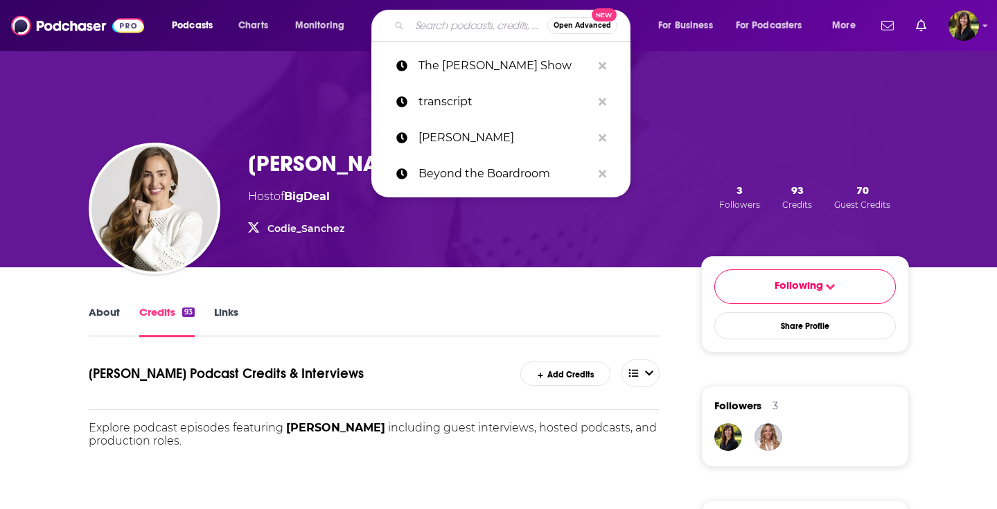
click at [445, 24] on input "Search podcasts, credits, & more..." at bounding box center [479, 26] width 138 height 22
click at [437, 27] on input "Search podcasts, credits, & more..." at bounding box center [479, 26] width 138 height 22
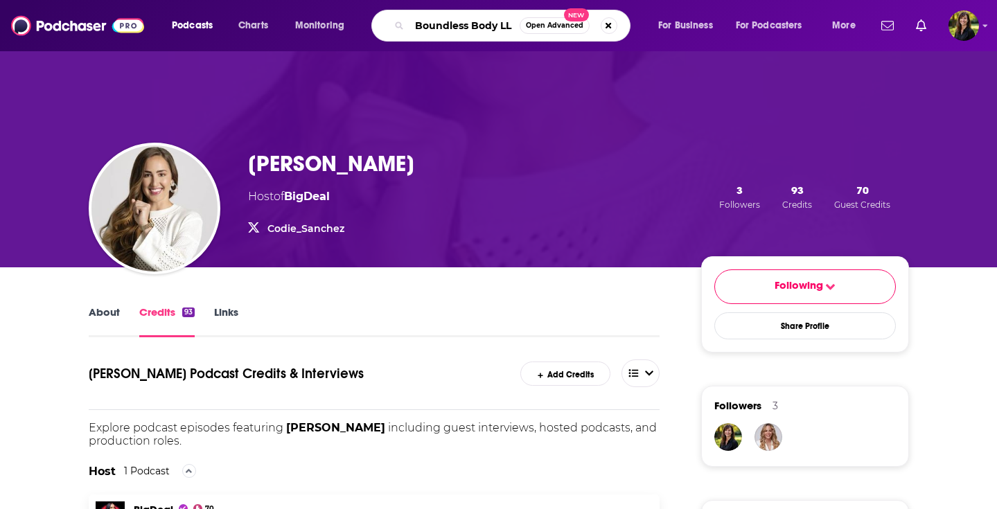
type input "Boundless Body LLC"
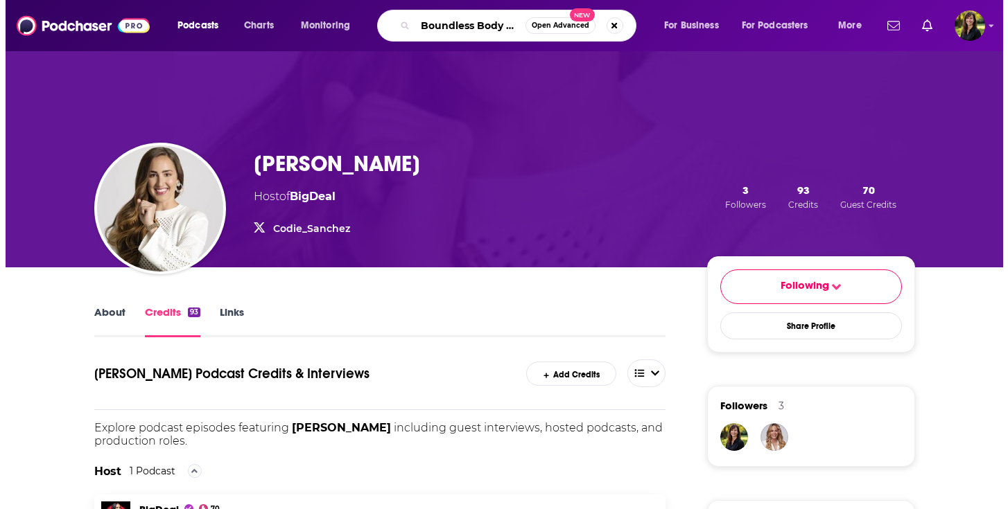
scroll to position [0, 6]
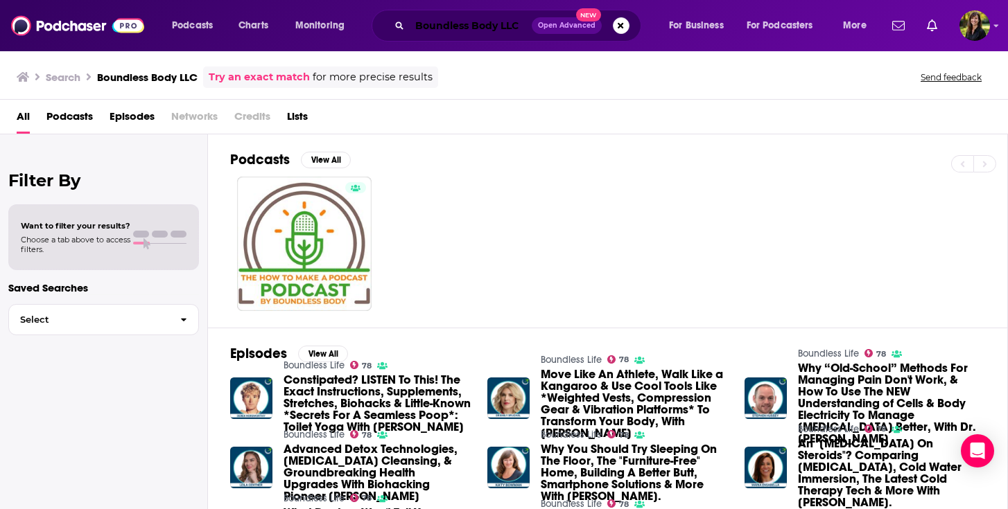
click at [414, 21] on input "Boundless Body LLC" at bounding box center [471, 26] width 122 height 22
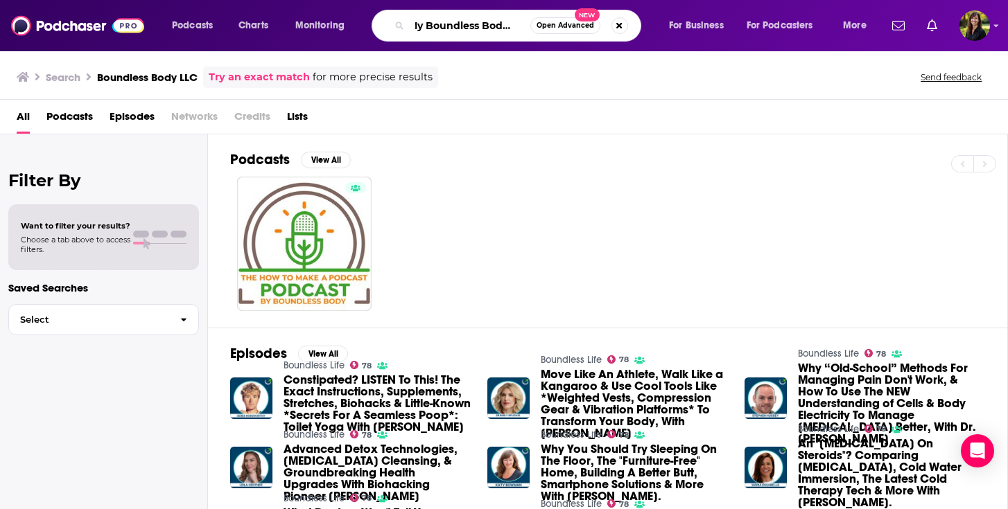
scroll to position [0, 13]
type input "My Boundless Body LLC"
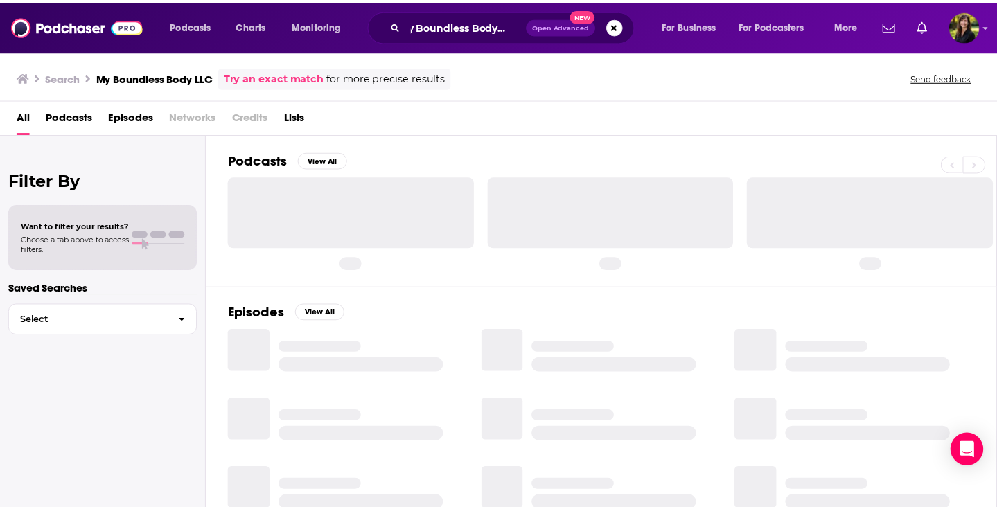
scroll to position [0, 12]
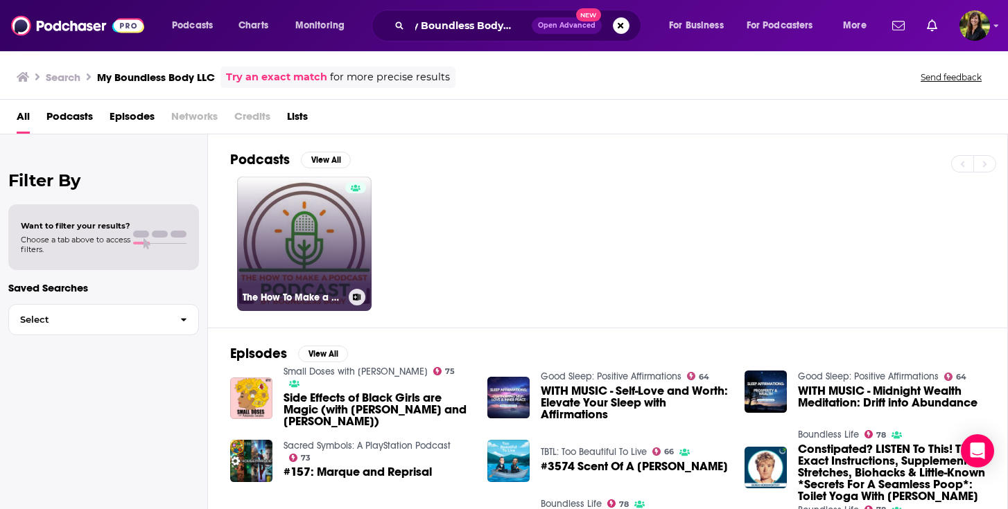
click at [324, 299] on h3 "The How To Make a Podcast Podcast!" at bounding box center [293, 298] width 100 height 12
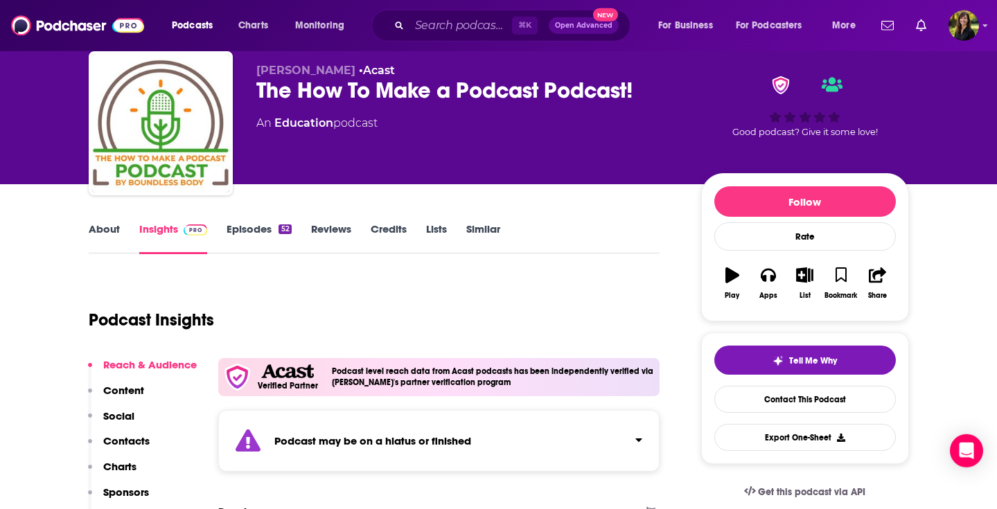
scroll to position [133, 0]
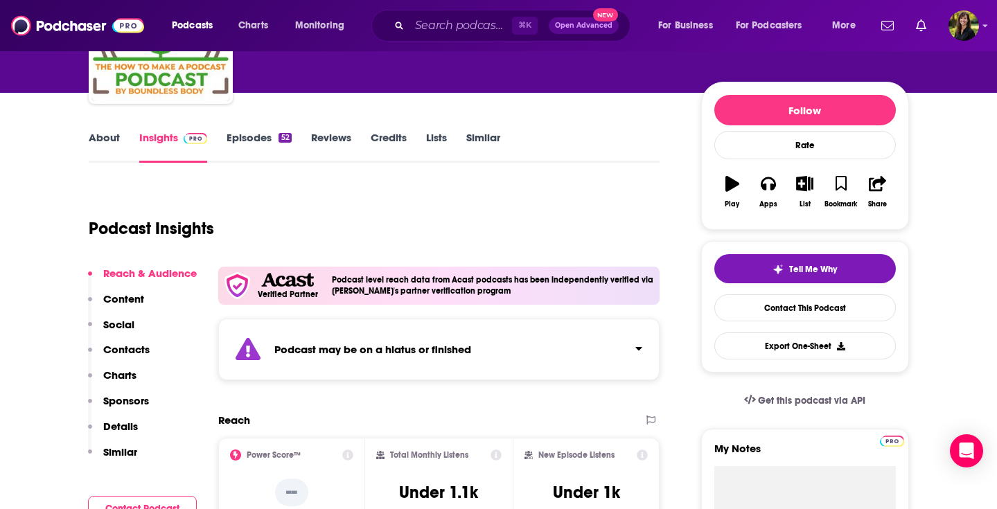
click at [96, 135] on link "About" at bounding box center [104, 147] width 31 height 32
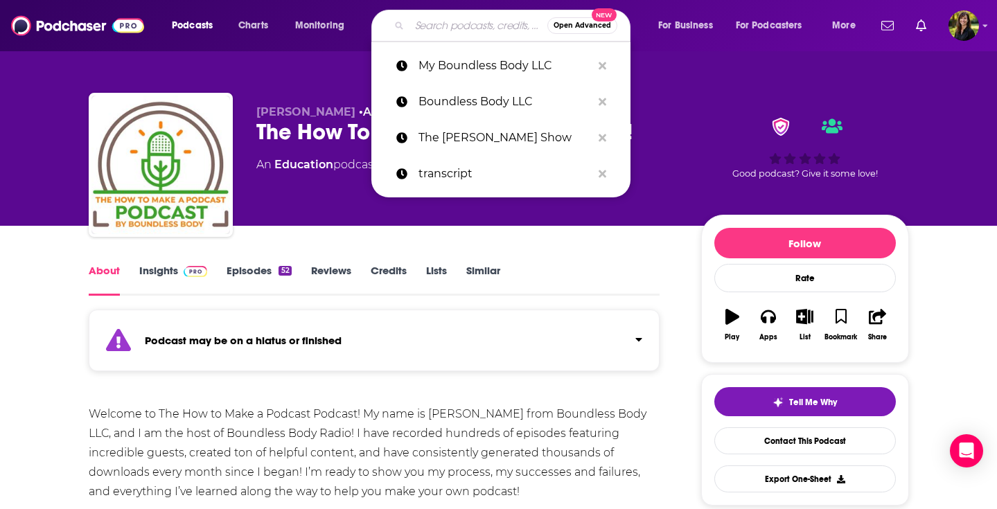
click at [416, 25] on input "Search podcasts, credits, & more..." at bounding box center [479, 26] width 138 height 22
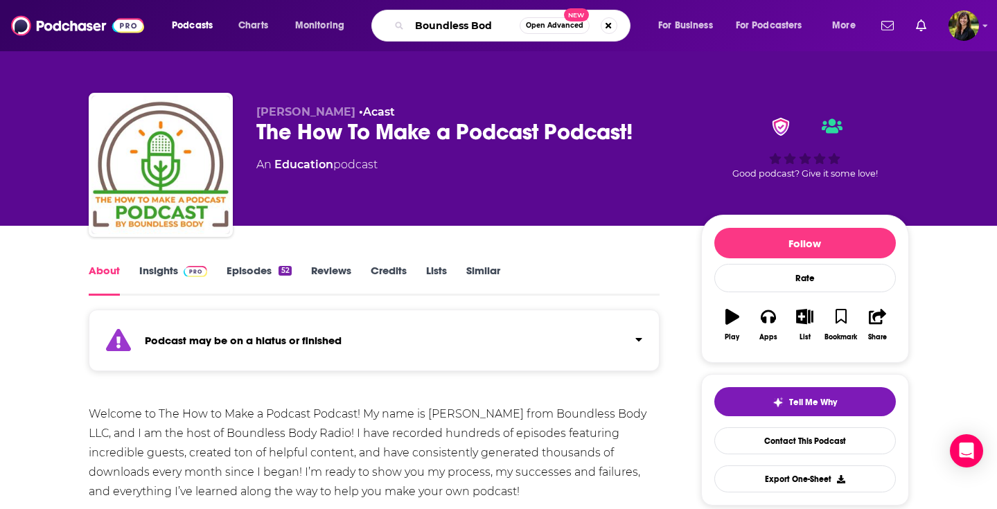
type input "Boundless Body"
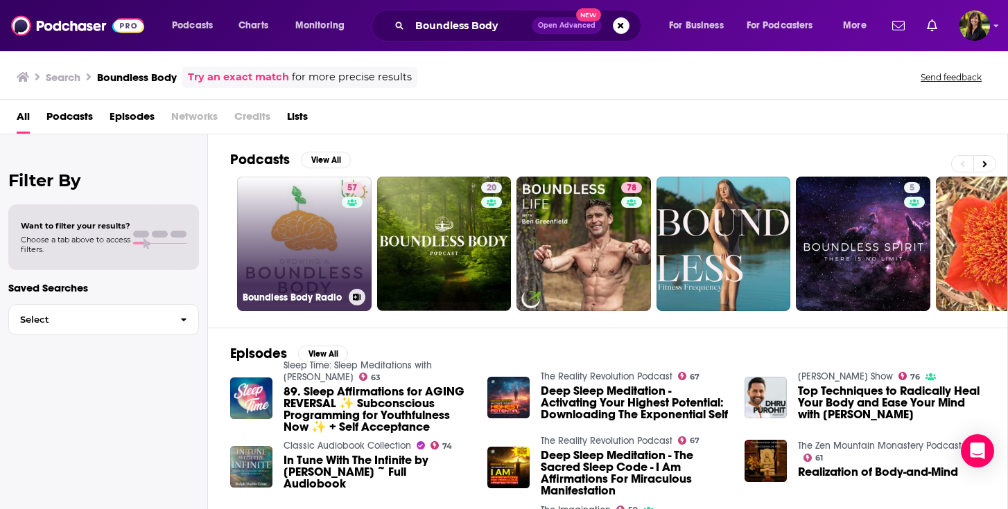
click at [326, 229] on link "57 Boundless Body Radio" at bounding box center [304, 244] width 134 height 134
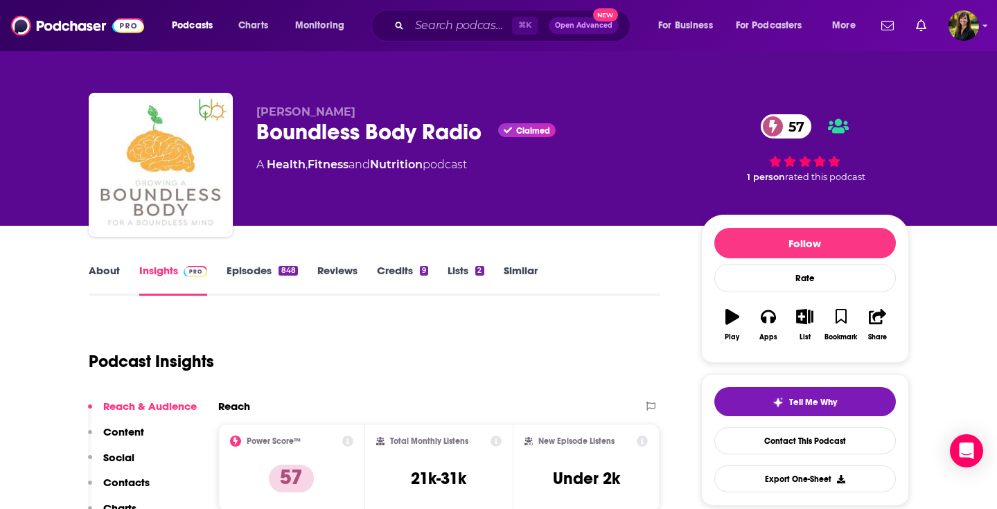
click at [461, 271] on link "Lists 2" at bounding box center [466, 280] width 36 height 32
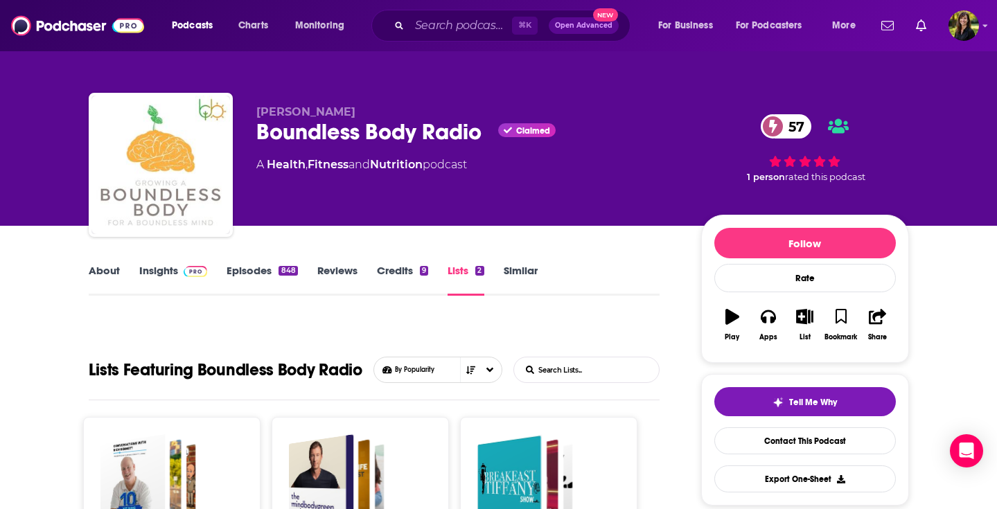
click at [251, 274] on link "Episodes 848" at bounding box center [262, 280] width 71 height 32
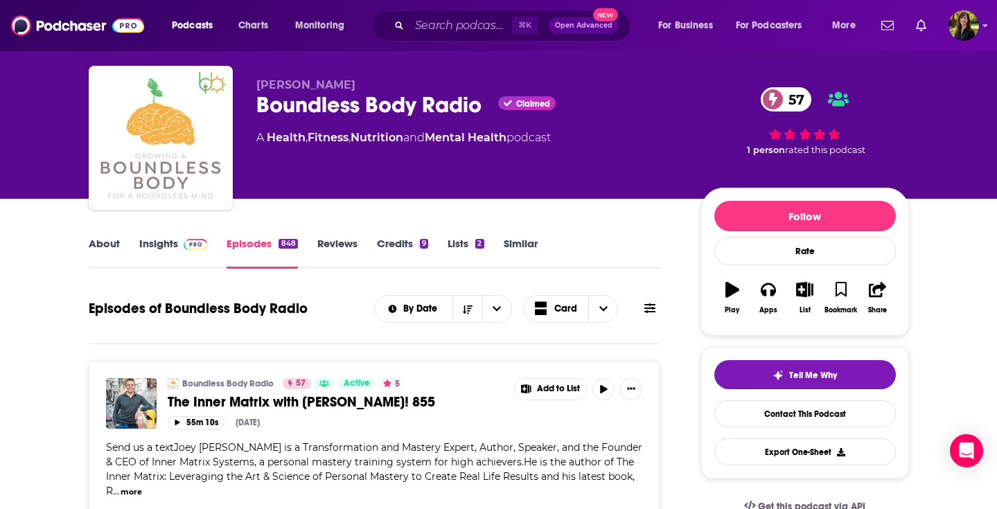
scroll to position [177, 0]
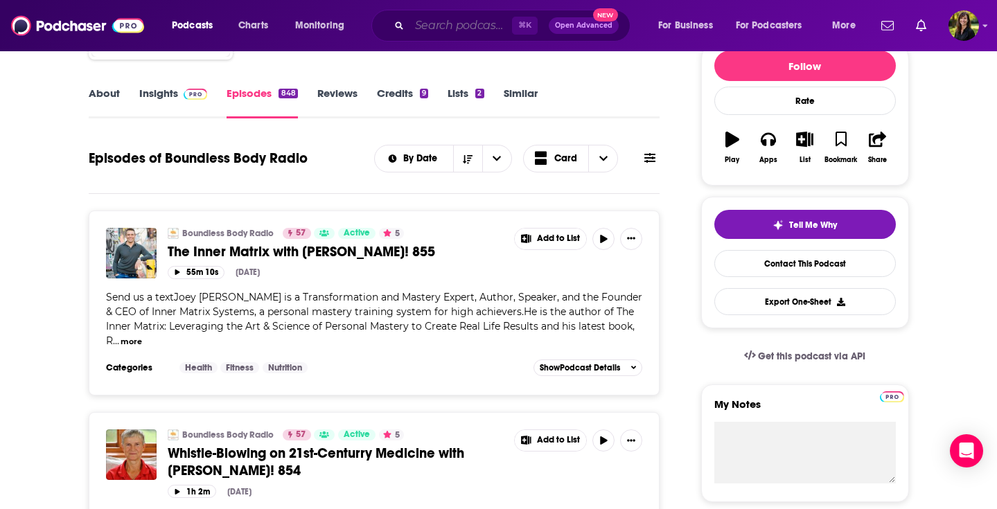
click at [451, 26] on input "Search podcasts, credits, & more..." at bounding box center [461, 26] width 103 height 22
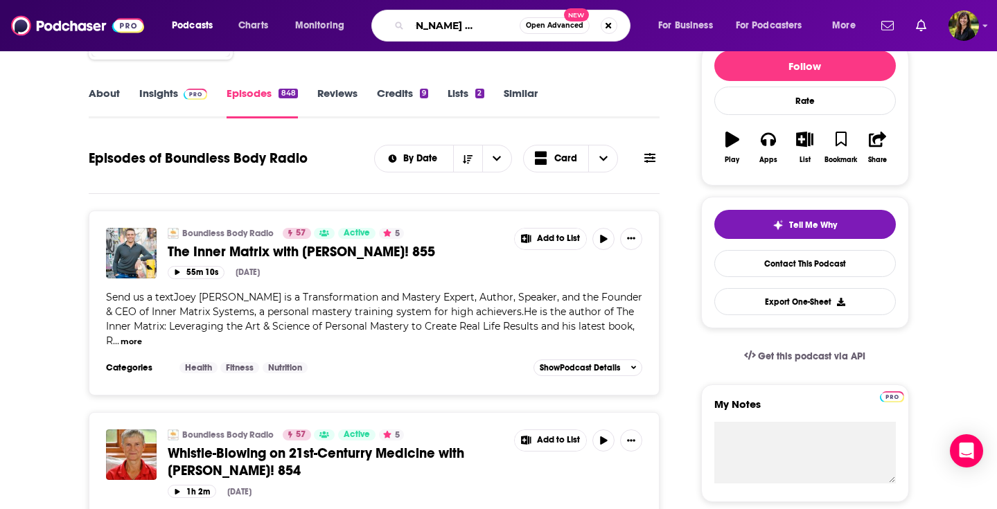
type input "[PERSON_NAME] Boundless Body"
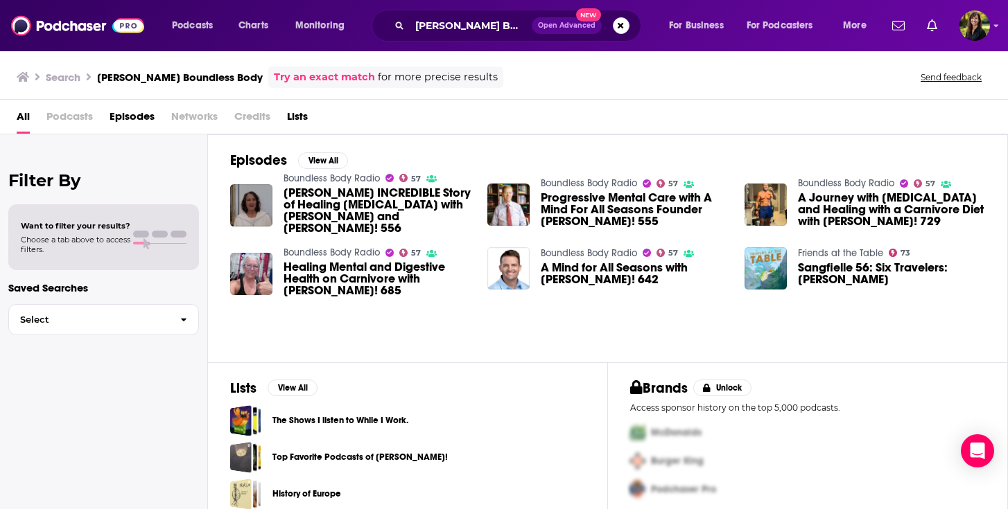
click at [593, 200] on span "Progressive Mental Care with A Mind For All Seasons Founder [PERSON_NAME]! 555" at bounding box center [634, 209] width 187 height 35
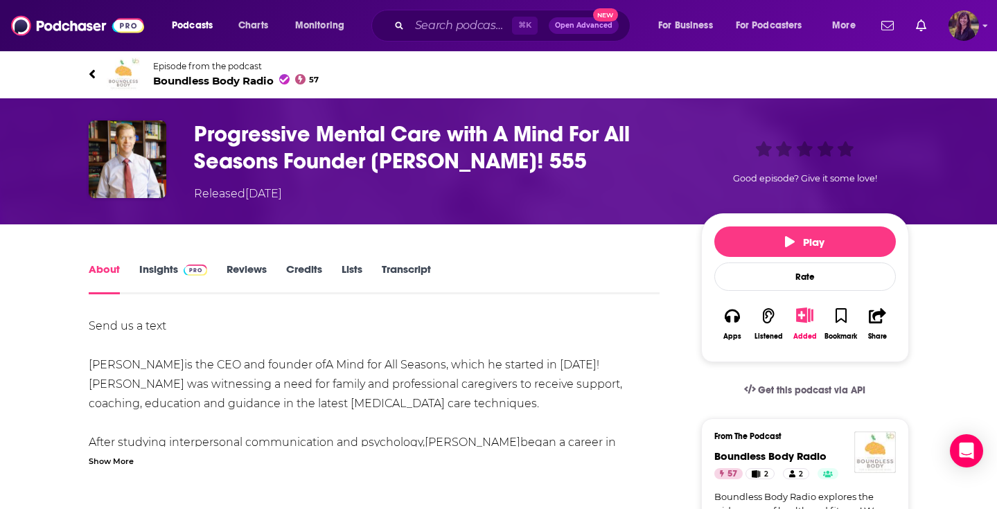
click at [960, 30] on img "Logged in as HowellMedia" at bounding box center [964, 25] width 30 height 30
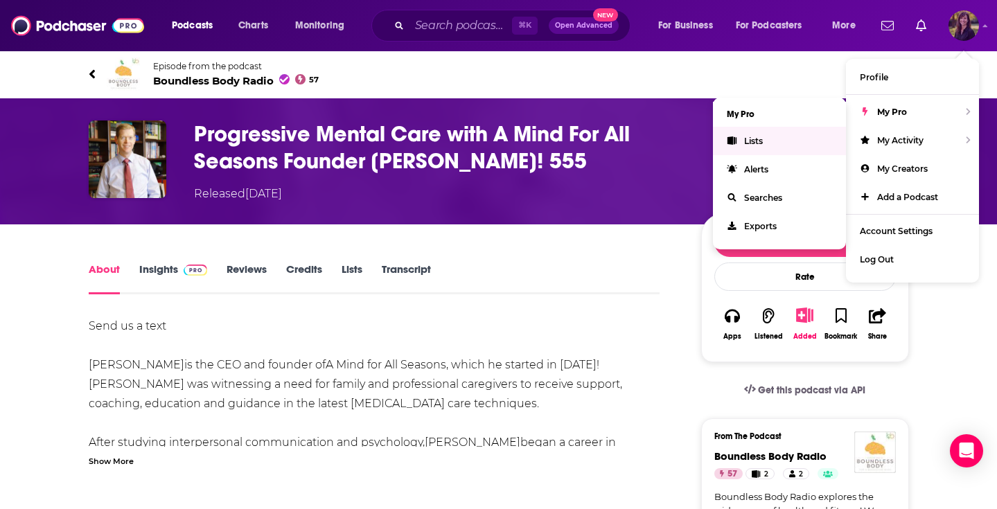
click at [748, 141] on span "Lists" at bounding box center [753, 141] width 19 height 10
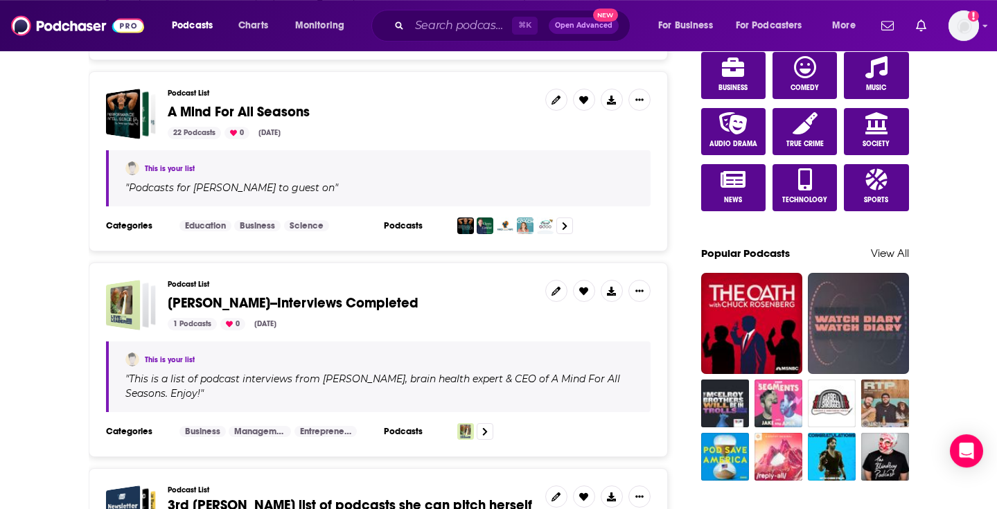
scroll to position [809, 0]
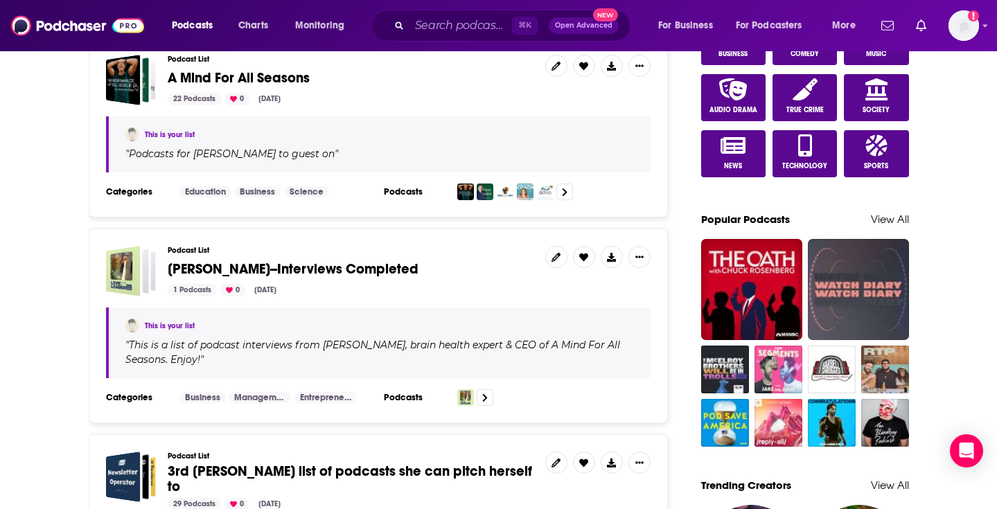
click at [469, 308] on div "This is your list " This is a list of podcast interviews from [PERSON_NAME], br…" at bounding box center [378, 343] width 545 height 71
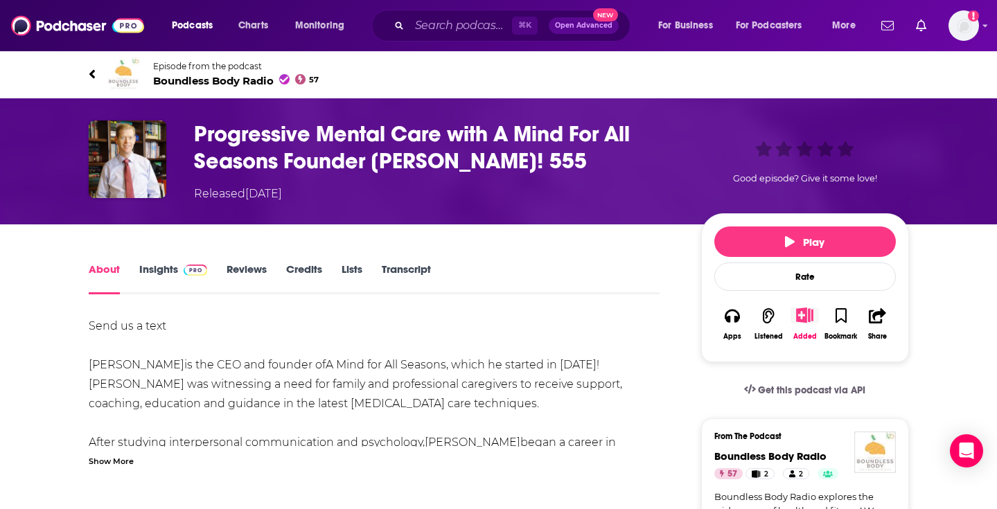
click at [802, 317] on icon "Show More Button" at bounding box center [804, 315] width 17 height 15
click at [794, 344] on button "Add Episode" at bounding box center [792, 345] width 71 height 26
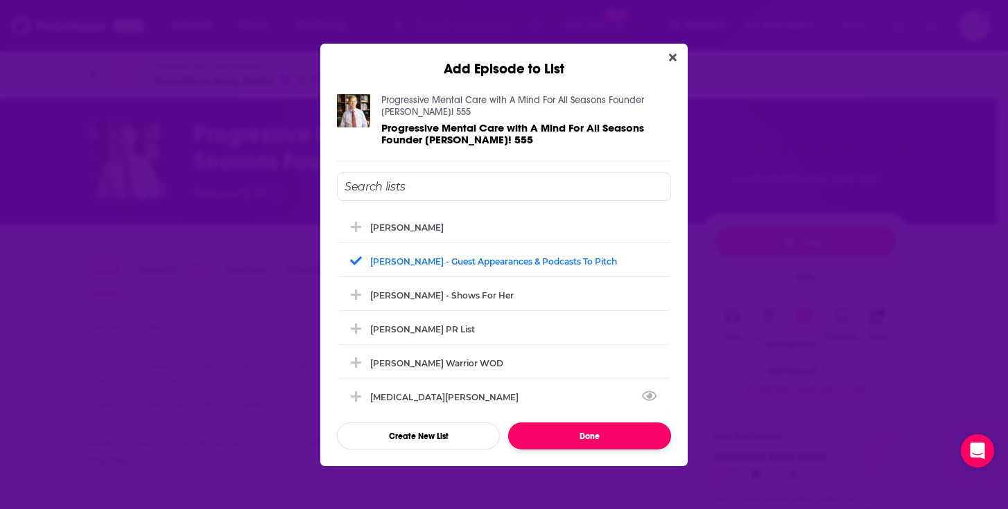
click at [583, 432] on button "Done" at bounding box center [589, 436] width 163 height 27
click at [598, 431] on button "Done" at bounding box center [589, 436] width 163 height 27
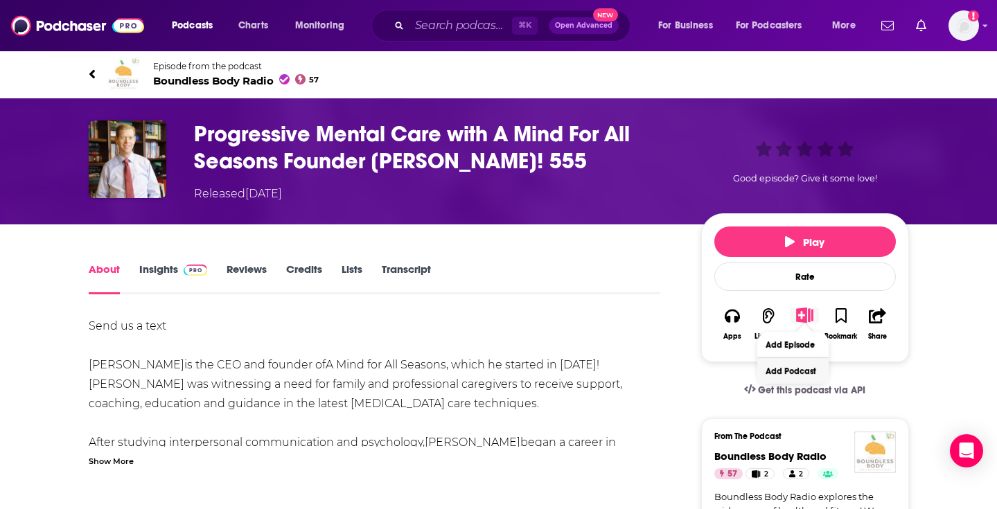
click at [803, 366] on button "Add Podcast" at bounding box center [792, 371] width 71 height 26
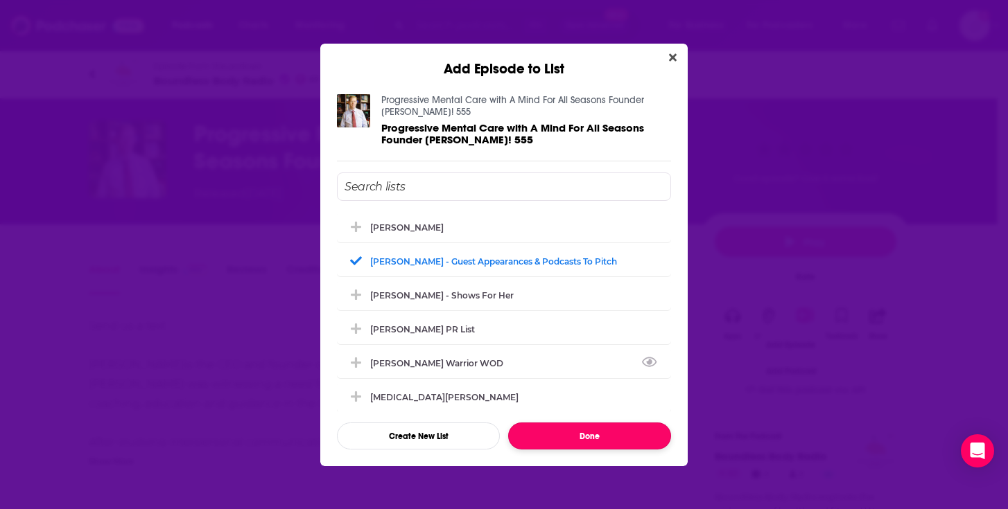
click at [575, 430] on button "Done" at bounding box center [589, 436] width 163 height 27
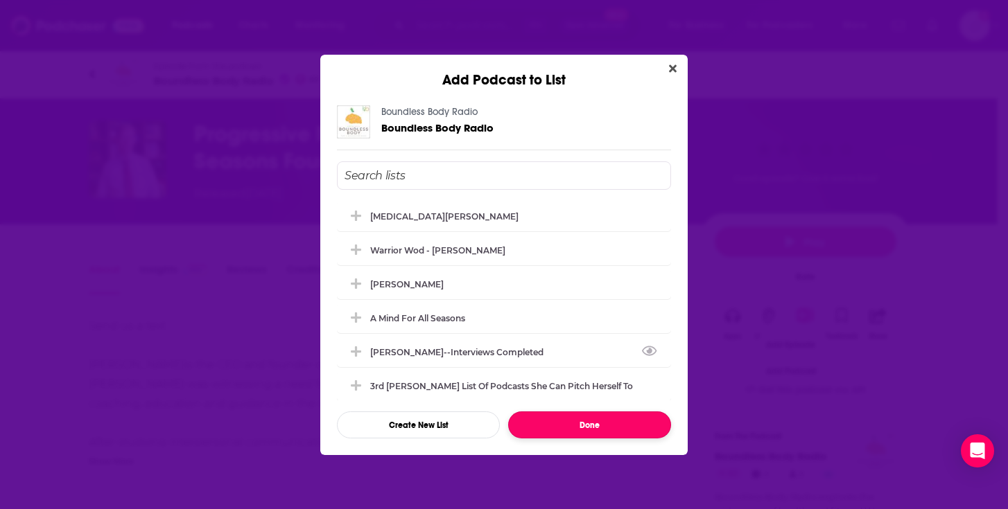
click at [575, 430] on button "Done" at bounding box center [589, 425] width 163 height 27
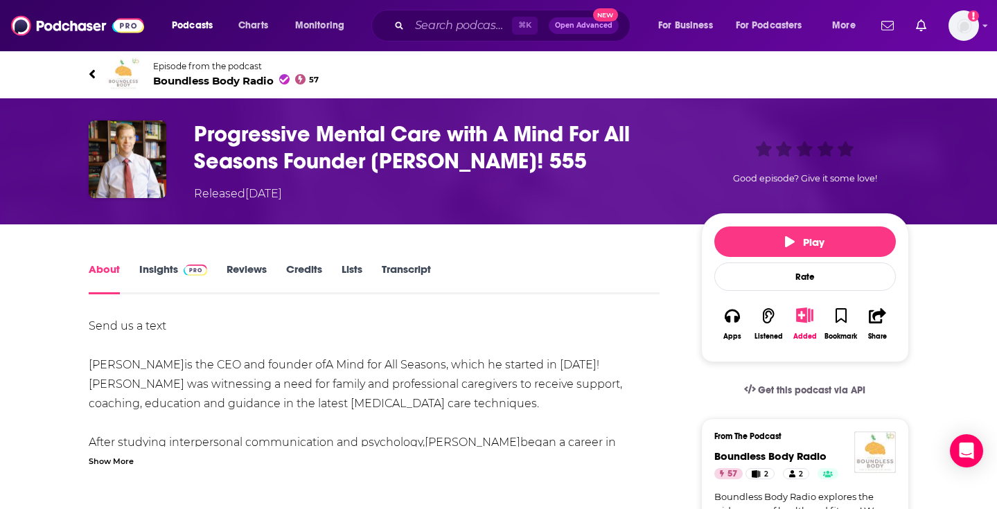
click at [147, 272] on link "Insights" at bounding box center [173, 279] width 69 height 32
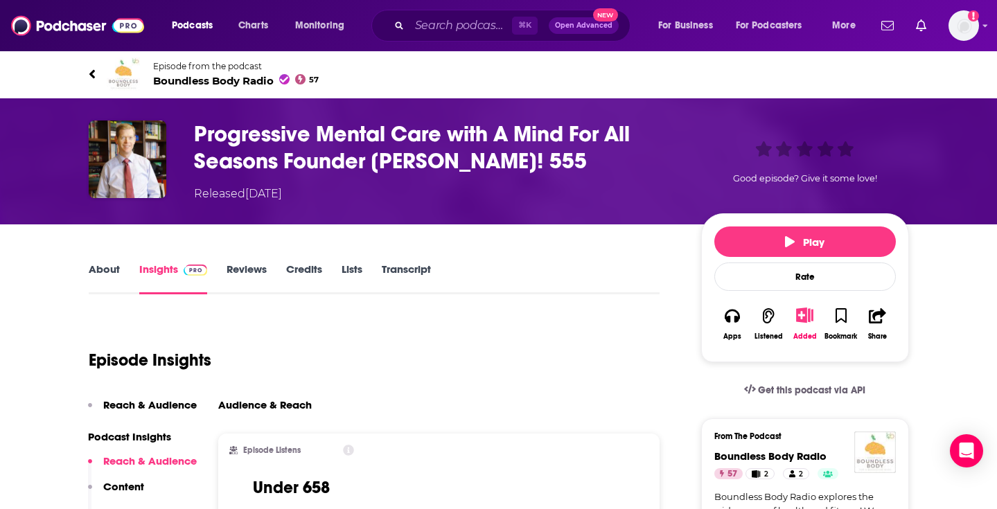
click at [846, 150] on div "Good episode? Give it some love!" at bounding box center [805, 162] width 208 height 82
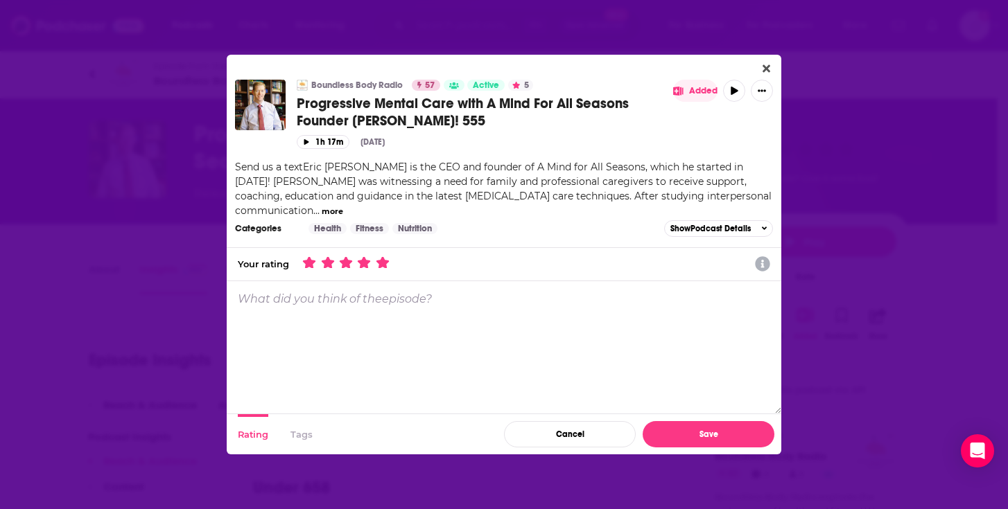
click at [383, 267] on icon "Dialog" at bounding box center [382, 262] width 12 height 12
click at [381, 309] on textarea "Dialog" at bounding box center [504, 347] width 554 height 132
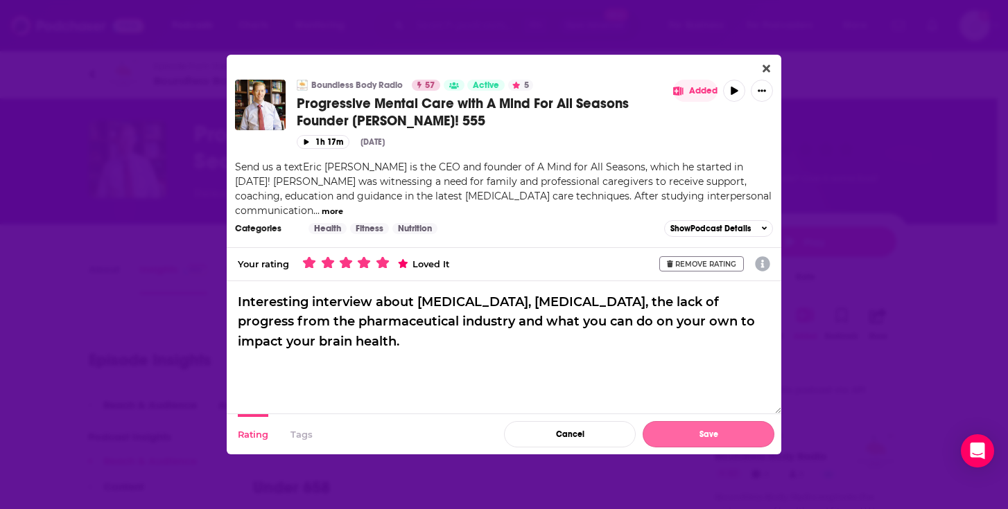
type textarea "Interesting interview about [MEDICAL_DATA], [MEDICAL_DATA], the lack of progres…"
click at [699, 436] on button "Save" at bounding box center [708, 434] width 132 height 26
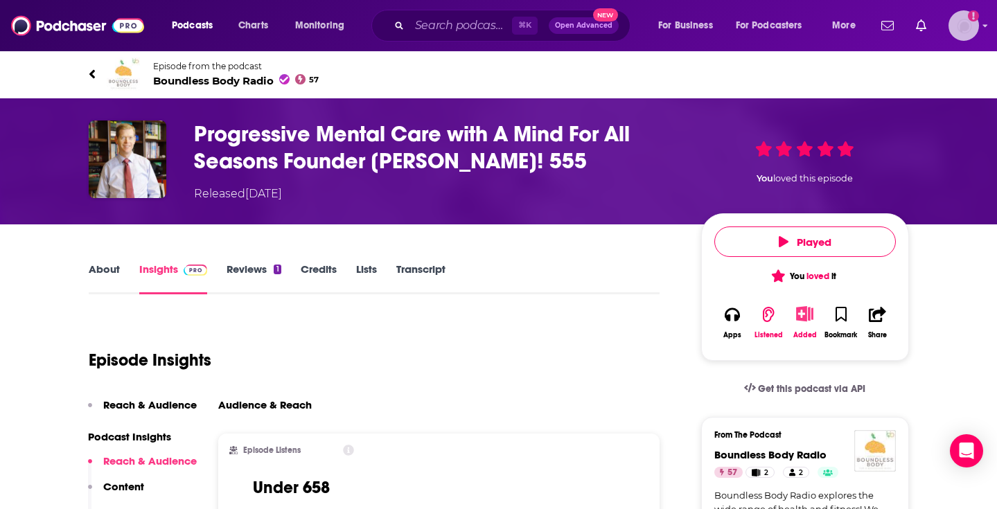
click at [961, 28] on img "Logged in as HowellMedia" at bounding box center [964, 25] width 30 height 30
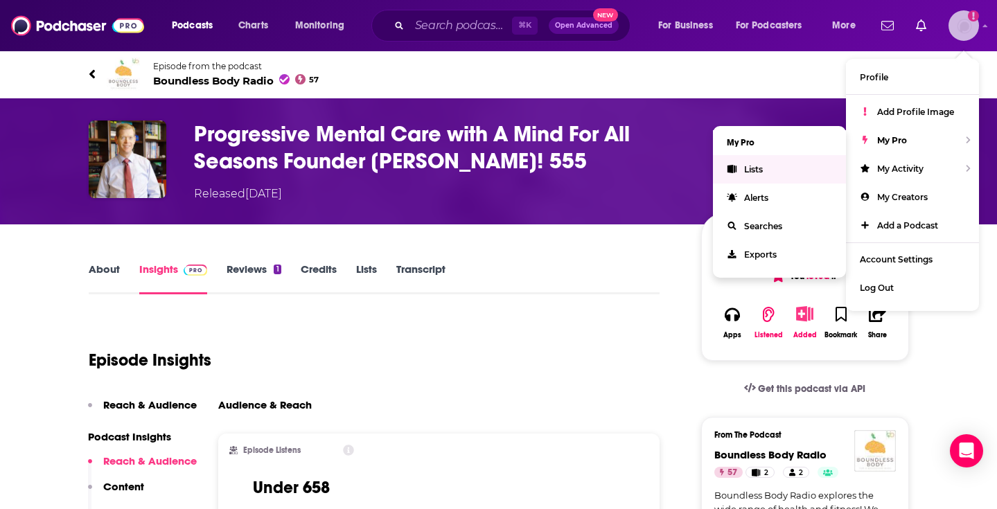
click at [741, 169] on link "Lists" at bounding box center [779, 169] width 133 height 28
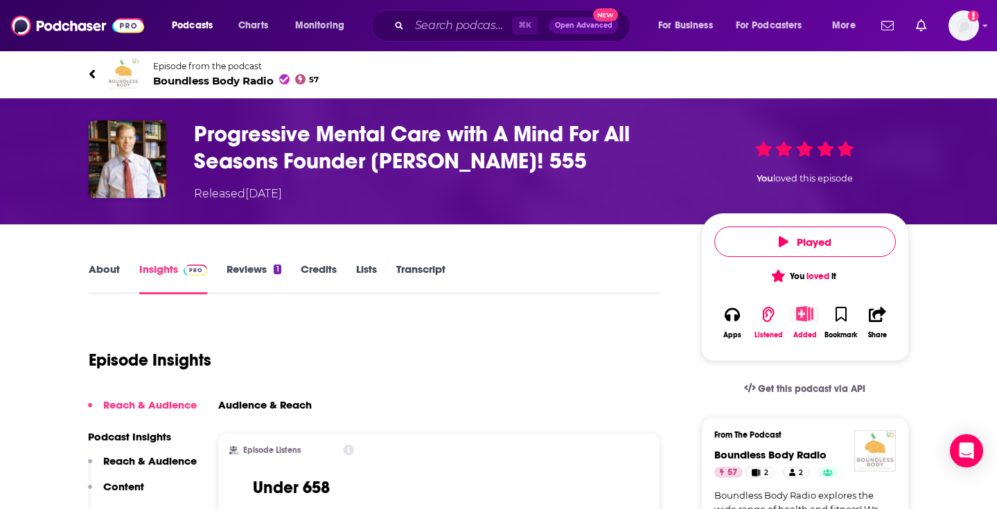
click at [800, 313] on icon "Show More Button" at bounding box center [804, 313] width 17 height 15
click at [792, 346] on button "Add Episode" at bounding box center [792, 344] width 71 height 26
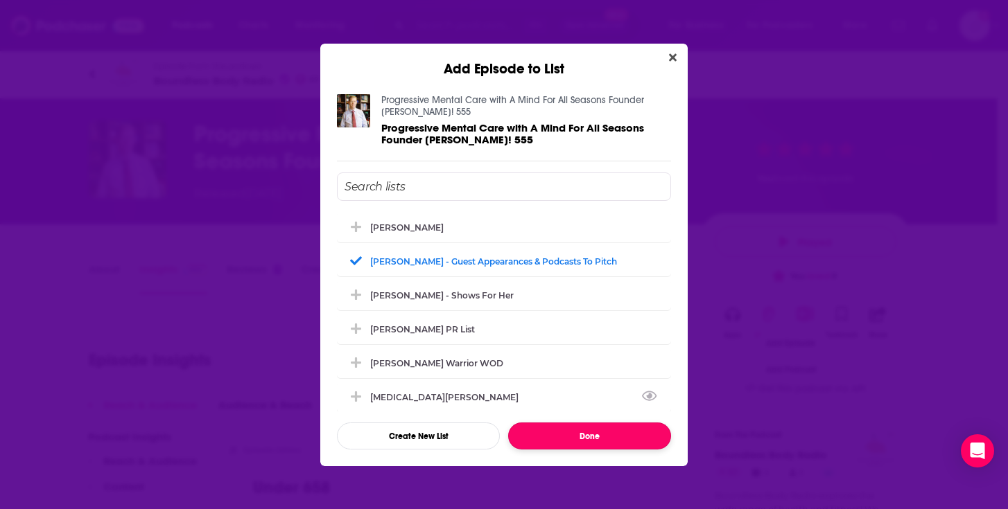
click at [599, 434] on button "Done" at bounding box center [589, 436] width 163 height 27
click at [675, 58] on icon "Close" at bounding box center [673, 57] width 8 height 8
